Goal: Information Seeking & Learning: Understand process/instructions

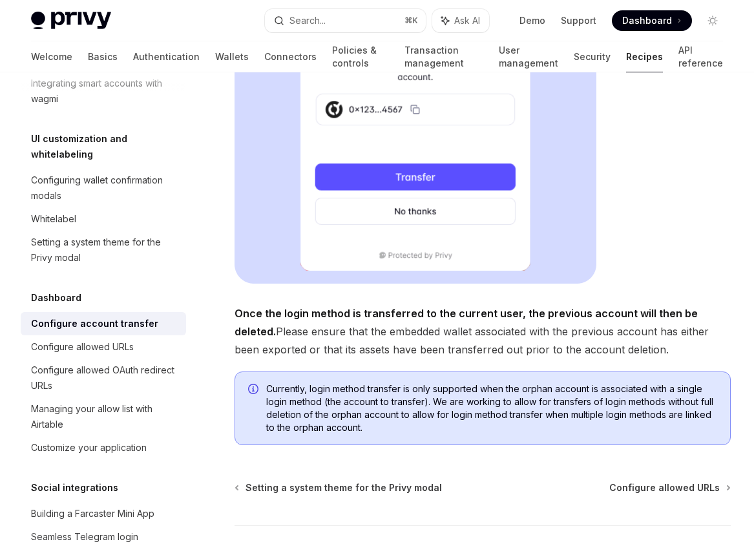
scroll to position [391, 0]
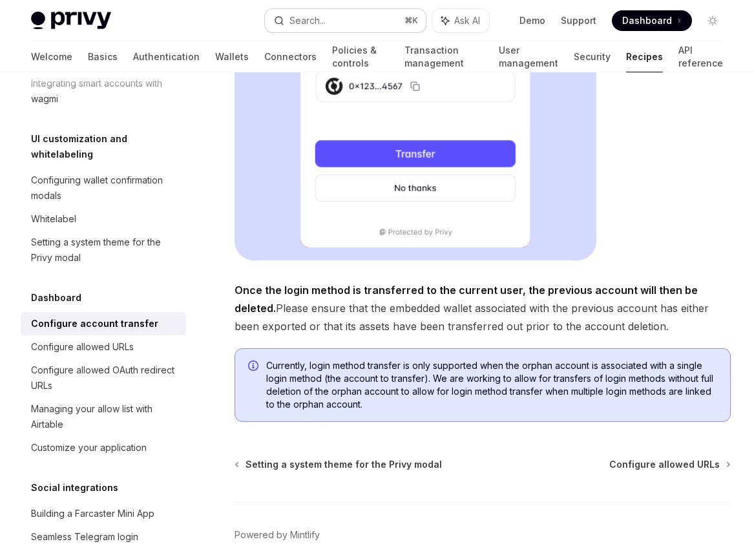
click at [316, 32] on button "Search... ⌘ K" at bounding box center [345, 20] width 160 height 23
type textarea "*"
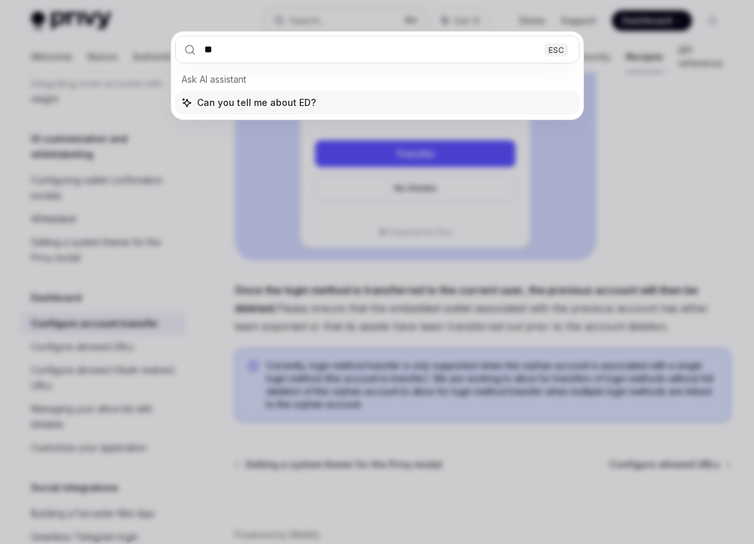
type input "*"
type input "******"
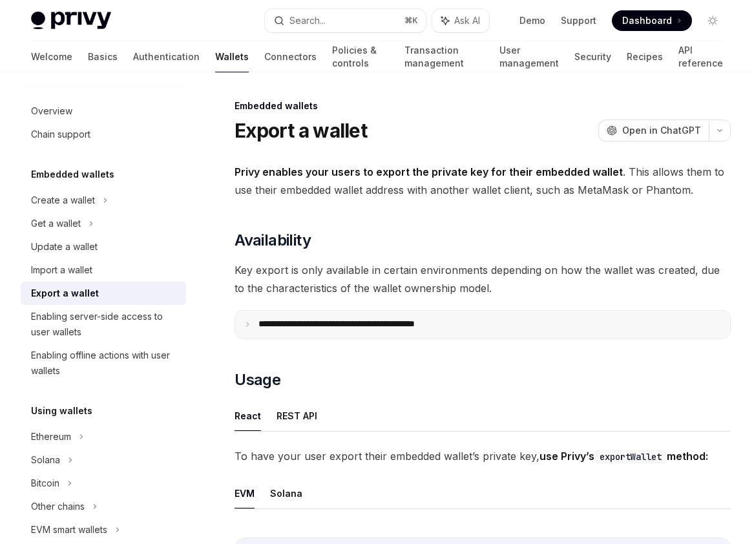
click at [433, 320] on p "**********" at bounding box center [364, 324] width 213 height 12
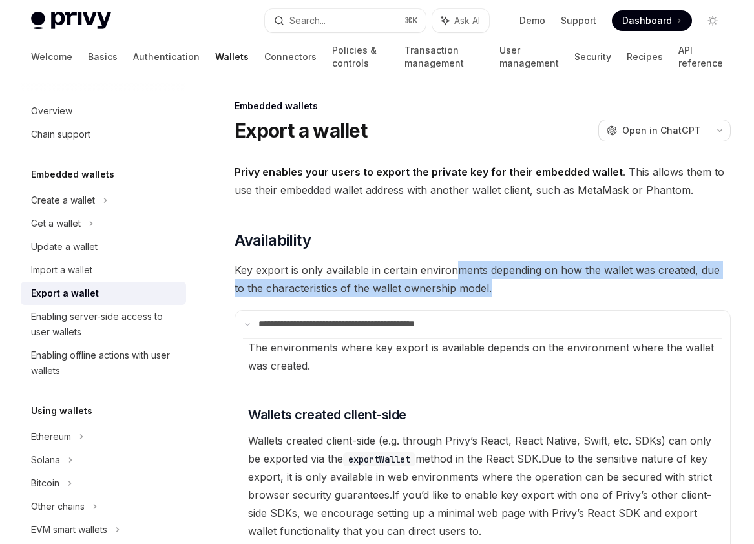
drag, startPoint x: 462, startPoint y: 265, endPoint x: 510, endPoint y: 292, distance: 54.6
click at [510, 292] on span "Key export is only available in certain environments depending on how the walle…" at bounding box center [482, 279] width 496 height 36
click at [507, 291] on span "Key export is only available in certain environments depending on how the walle…" at bounding box center [482, 279] width 496 height 36
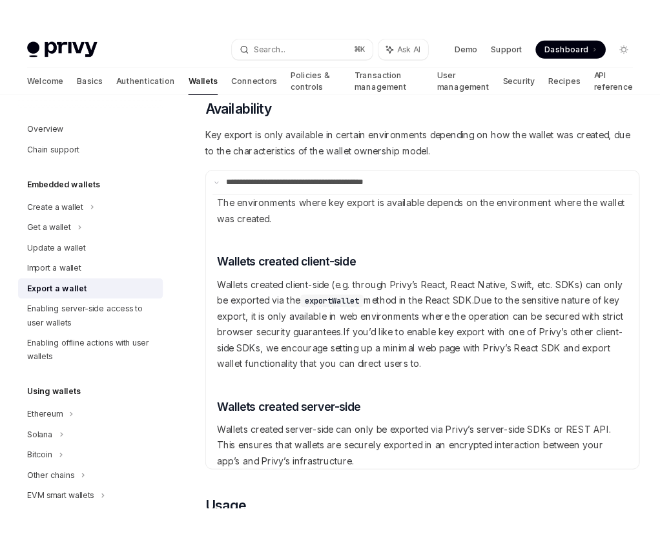
scroll to position [134, 0]
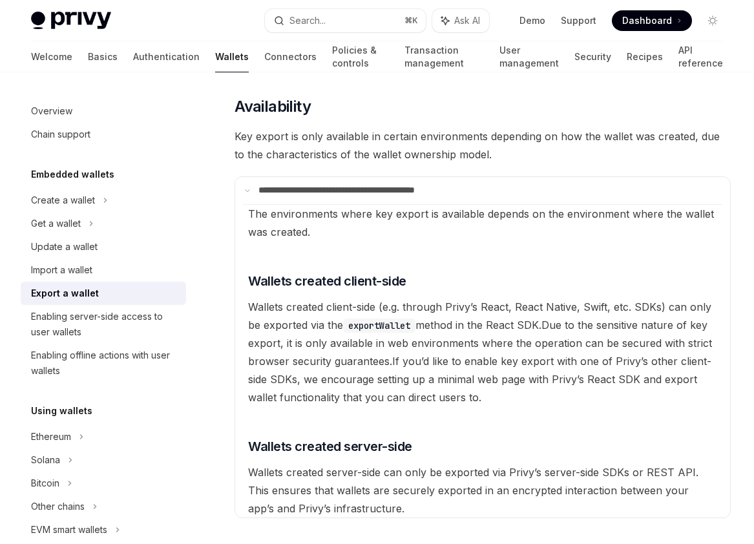
drag, startPoint x: 395, startPoint y: 229, endPoint x: 377, endPoint y: 228, distance: 18.7
click at [377, 228] on available\ "The environments where key export is available depends on the environment where…" at bounding box center [482, 360] width 479 height 313
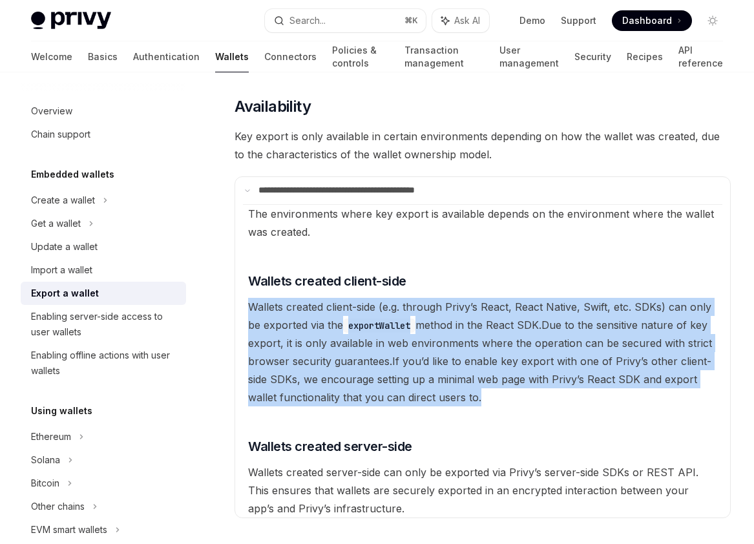
drag, startPoint x: 335, startPoint y: 296, endPoint x: 498, endPoint y: 400, distance: 193.5
click at [498, 400] on available\ "The environments where key export is available depends on the environment where…" at bounding box center [482, 360] width 479 height 313
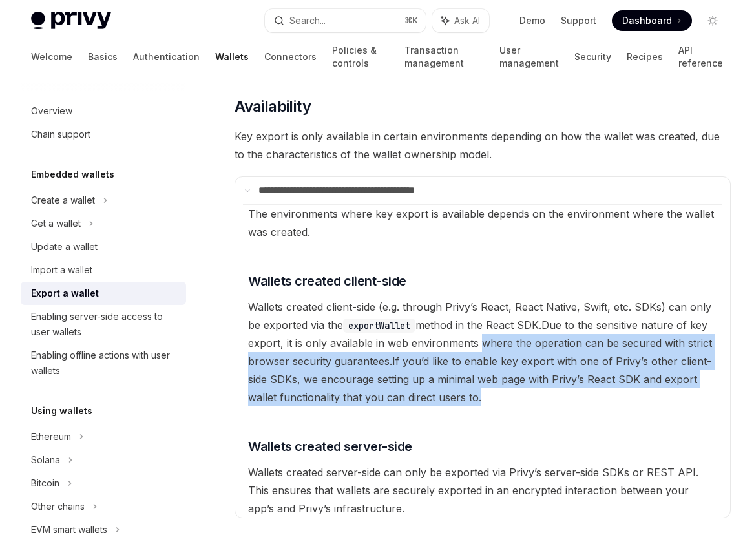
drag, startPoint x: 520, startPoint y: 396, endPoint x: 479, endPoint y: 338, distance: 70.4
click at [479, 338] on available\ "The environments where key export is available depends on the environment where…" at bounding box center [482, 360] width 479 height 313
click at [479, 338] on span "Due to the sensitive nature of key export, it is only available in web environm…" at bounding box center [480, 342] width 464 height 49
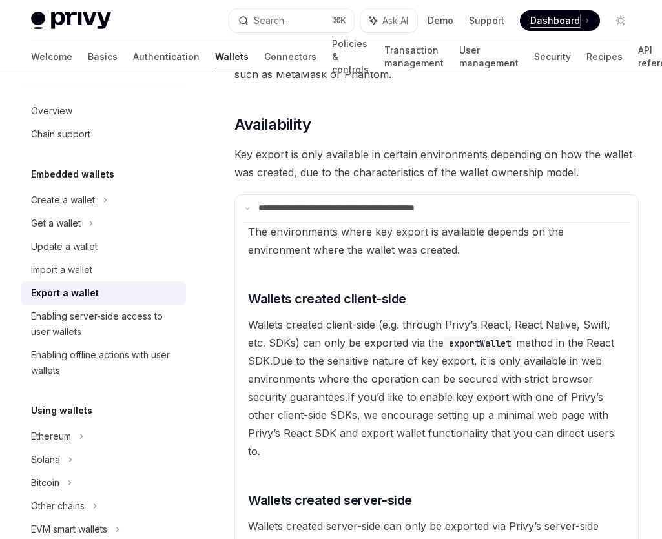
type textarea "*"
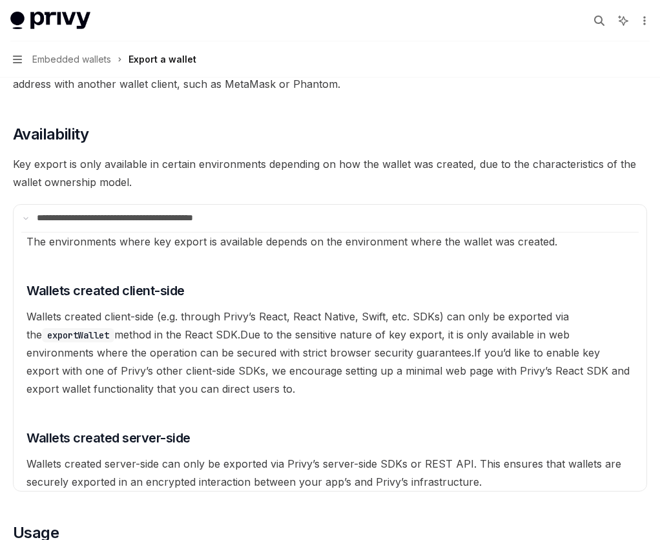
scroll to position [113, 0]
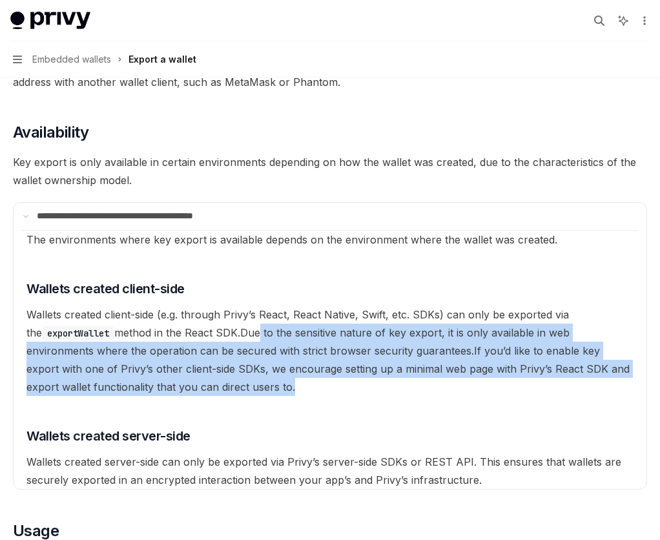
drag, startPoint x: 249, startPoint y: 333, endPoint x: 278, endPoint y: 381, distance: 56.2
click at [278, 381] on available\ "The environments where key export is available depends on the environment where…" at bounding box center [329, 359] width 617 height 259
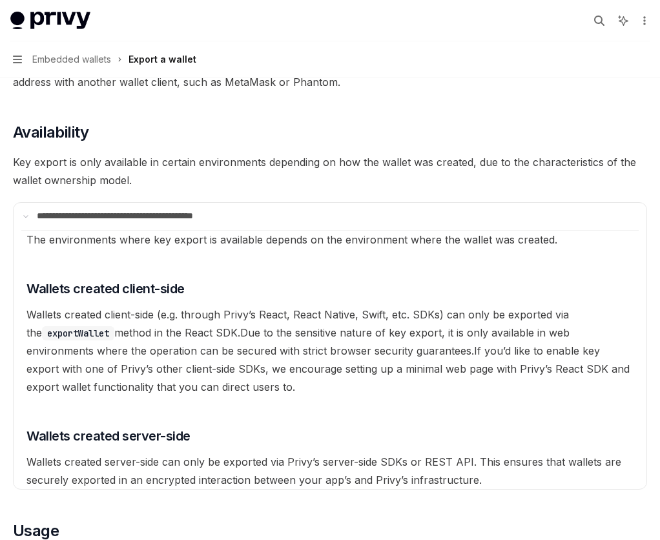
click at [276, 388] on available\ "The environments where key export is available depends on the environment where…" at bounding box center [329, 359] width 617 height 259
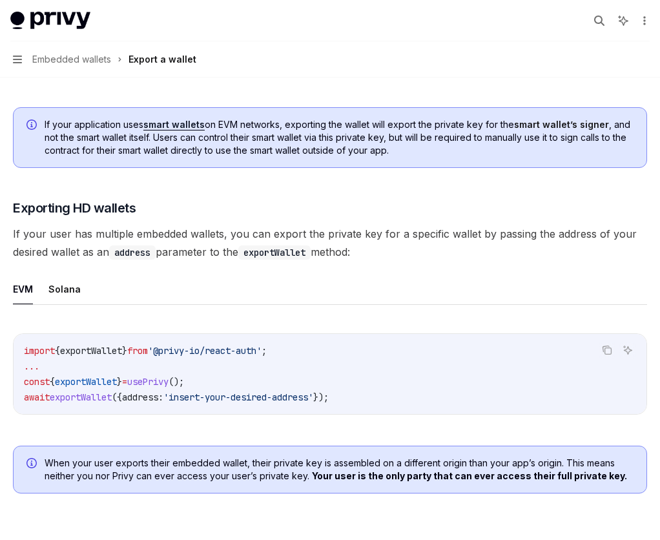
scroll to position [1498, 0]
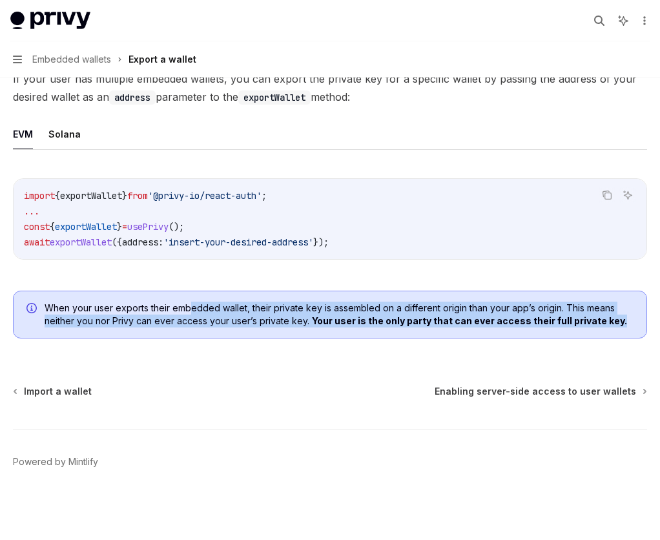
drag, startPoint x: 189, startPoint y: 309, endPoint x: 223, endPoint y: 328, distance: 39.0
click at [223, 328] on div "When your user exports their embedded wallet, their private key is assembled on…" at bounding box center [330, 315] width 634 height 48
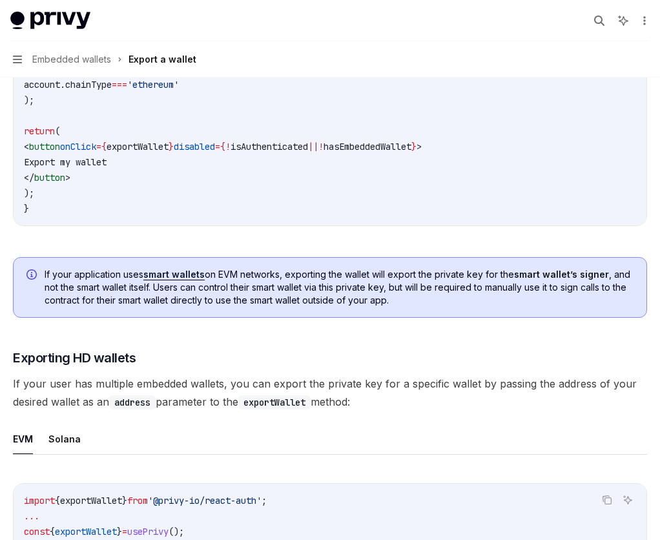
scroll to position [1166, 0]
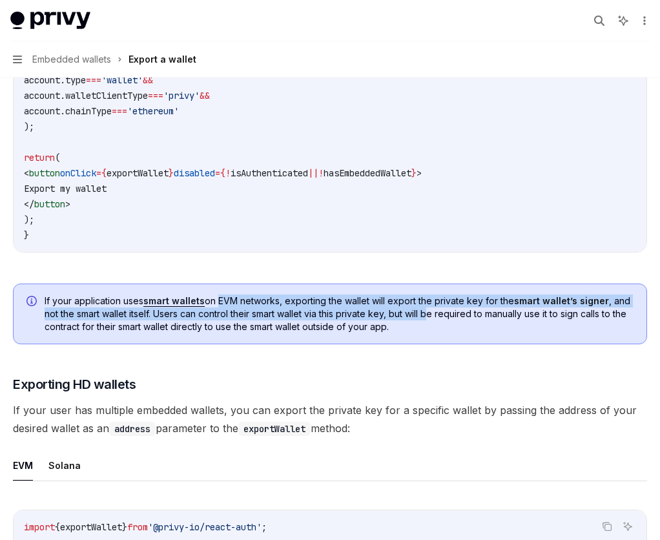
drag, startPoint x: 219, startPoint y: 297, endPoint x: 435, endPoint y: 315, distance: 216.5
click at [435, 315] on span "If your application uses smart wallets on EVM networks, exporting the wallet wi…" at bounding box center [339, 314] width 589 height 39
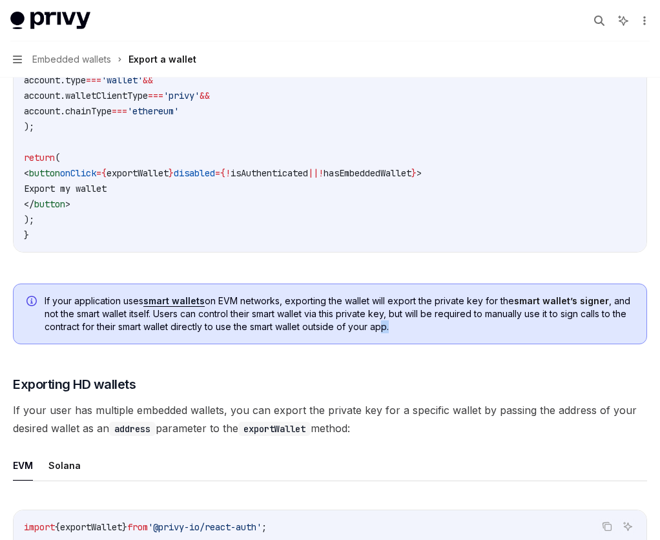
drag, startPoint x: 434, startPoint y: 331, endPoint x: 398, endPoint y: 322, distance: 37.3
click at [398, 322] on span "If your application uses smart wallets on EVM networks, exporting the wallet wi…" at bounding box center [339, 314] width 589 height 39
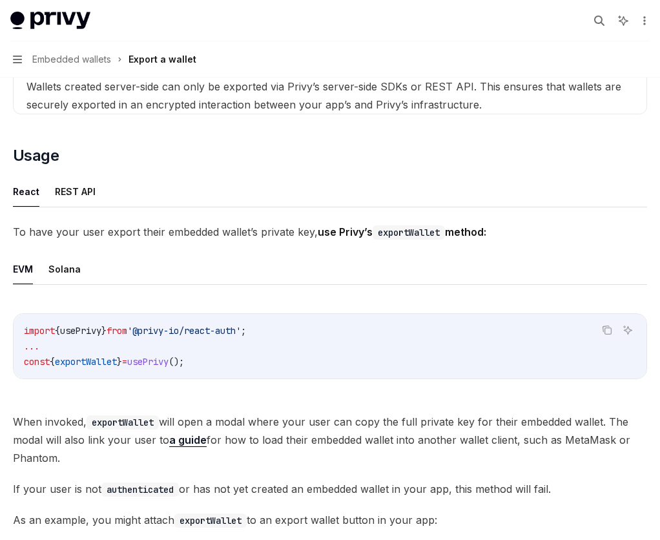
scroll to position [485, 0]
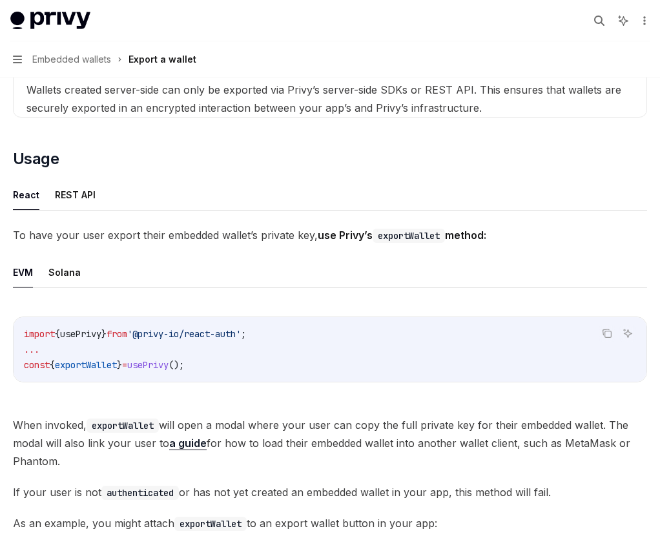
click at [528, 315] on div "Copy Ask AI import { usePrivy } from '@privy-io/react-auth' ; ... const { expor…" at bounding box center [330, 353] width 634 height 99
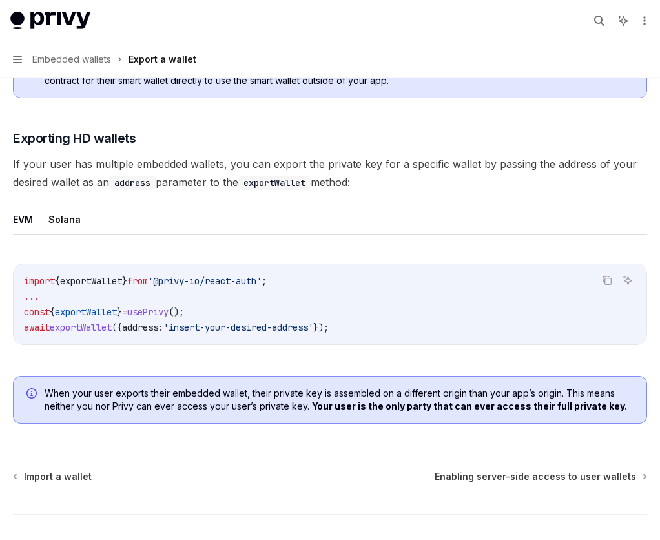
scroll to position [1413, 0]
